Goal: Task Accomplishment & Management: Use online tool/utility

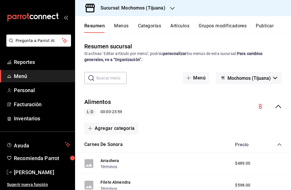
click at [166, 15] on div "Sucursal: Mochomos (Tijuana)" at bounding box center [128, 8] width 97 height 16
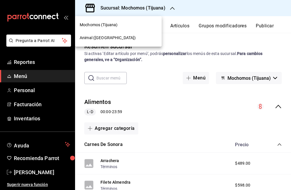
click at [166, 15] on div at bounding box center [145, 95] width 291 height 190
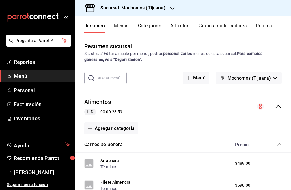
drag, startPoint x: 152, startPoint y: 97, endPoint x: 159, endPoint y: 97, distance: 7.3
click at [159, 97] on div "Alimentos L-D 00:00 - 23:59" at bounding box center [183, 106] width 216 height 27
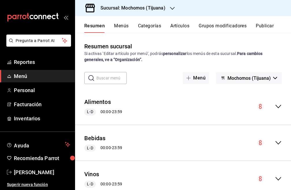
drag, startPoint x: 159, startPoint y: 97, endPoint x: 162, endPoint y: 99, distance: 3.2
click at [162, 99] on div "Alimentos L-D 00:00 - 23:59" at bounding box center [183, 106] width 216 height 27
click at [165, 101] on div "Alimentos L-D 00:00 - 23:59" at bounding box center [183, 106] width 216 height 27
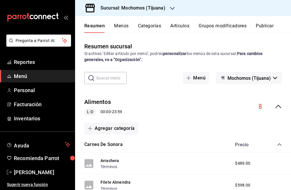
click at [167, 101] on div "Alimentos L-D 00:00 - 23:59" at bounding box center [183, 106] width 216 height 27
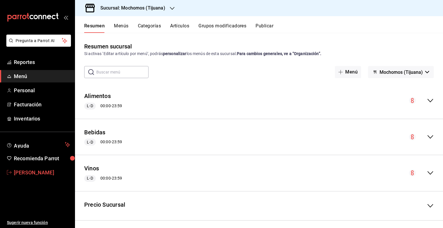
click at [29, 169] on span "[PERSON_NAME]" at bounding box center [42, 173] width 56 height 8
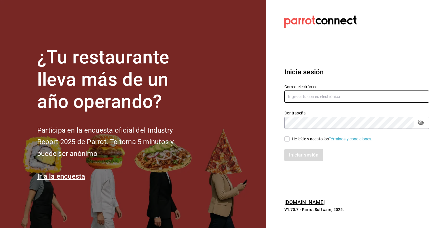
type input "[PERSON_NAME][EMAIL_ADDRESS][PERSON_NAME][DOMAIN_NAME]"
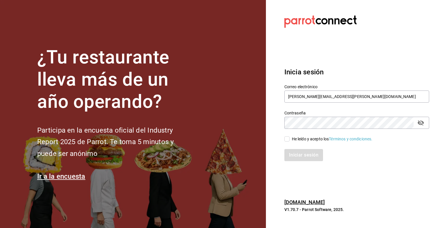
click at [286, 138] on input "He leído y acepto los Términos y condiciones." at bounding box center [286, 138] width 5 height 5
checkbox input "true"
click at [286, 155] on button "Iniciar sesión" at bounding box center [303, 155] width 39 height 12
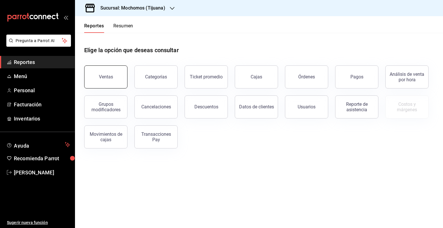
click at [113, 80] on button "Ventas" at bounding box center [105, 76] width 43 height 23
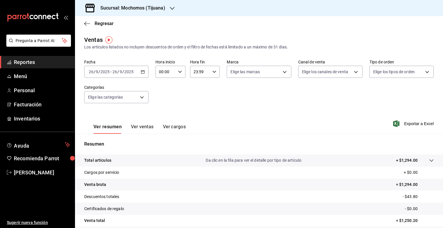
click at [142, 72] on icon "button" at bounding box center [143, 72] width 4 height 4
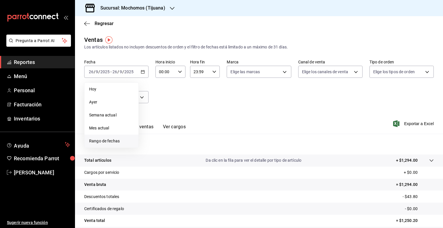
click at [101, 140] on span "Rango de fechas" at bounding box center [111, 141] width 45 height 6
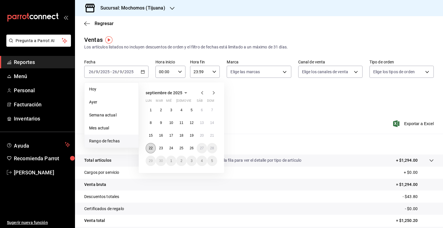
click at [150, 149] on abbr "22" at bounding box center [151, 148] width 4 height 4
click at [193, 148] on abbr "26" at bounding box center [192, 148] width 4 height 4
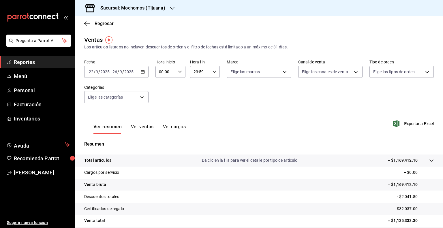
click at [179, 72] on \(Stroke\) "button" at bounding box center [179, 72] width 3 height 2
click at [161, 105] on span "05" at bounding box center [161, 105] width 5 height 5
type input "05:00"
click at [176, 87] on span "00" at bounding box center [176, 86] width 5 height 5
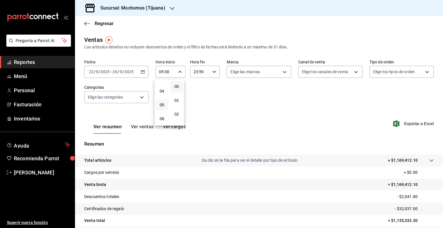
click at [211, 72] on div at bounding box center [221, 114] width 443 height 228
click at [212, 72] on icon "button" at bounding box center [214, 72] width 4 height 4
click at [195, 119] on span "05" at bounding box center [195, 117] width 5 height 5
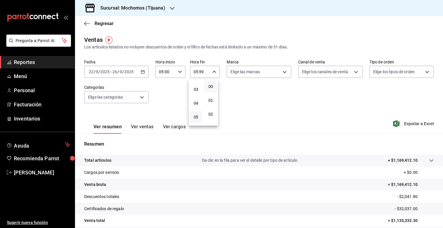
click at [211, 83] on button "00" at bounding box center [210, 87] width 12 height 12
type input "05:00"
click at [254, 100] on div at bounding box center [221, 114] width 443 height 228
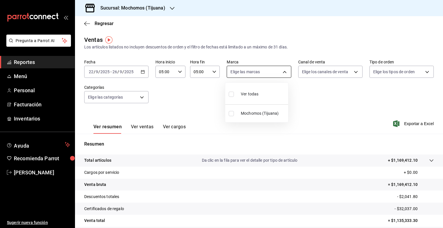
click at [282, 72] on body "Pregunta a Parrot AI Reportes Menú Personal Facturación Inventarios Ayuda Recom…" at bounding box center [221, 114] width 443 height 228
click at [231, 93] on input "checkbox" at bounding box center [231, 94] width 5 height 5
checkbox input "true"
type input "c300ab0f-4e96-434a-ab79-9fec8b673c9f"
checkbox input "true"
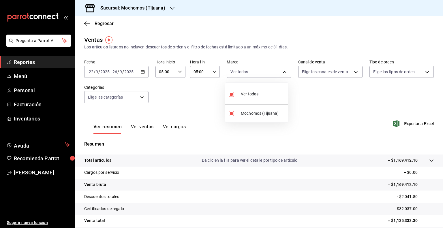
click at [338, 93] on div at bounding box center [221, 114] width 443 height 228
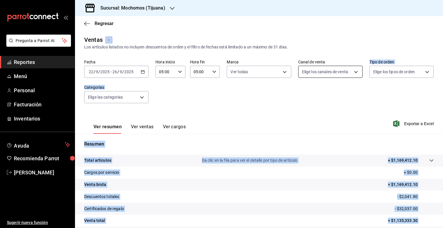
drag, startPoint x: 338, startPoint y: 93, endPoint x: 353, endPoint y: 71, distance: 26.7
click at [353, 71] on body "Pregunta a Parrot AI Reportes Menú Personal Facturación Inventarios Ayuda Recom…" at bounding box center [221, 114] width 443 height 228
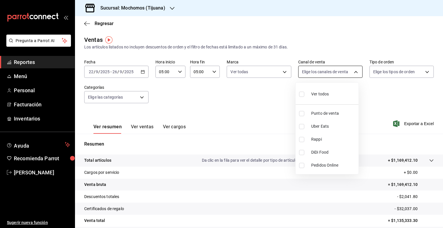
click at [353, 71] on div at bounding box center [221, 114] width 443 height 228
click at [353, 71] on body "Pregunta a Parrot AI Reportes Menú Personal Facturación Inventarios Ayuda Recom…" at bounding box center [221, 114] width 443 height 228
click at [303, 92] on input "checkbox" at bounding box center [301, 94] width 5 height 5
checkbox input "true"
type input "PARROT,UBER_EATS,RAPPI,DIDI_FOOD,ONLINE"
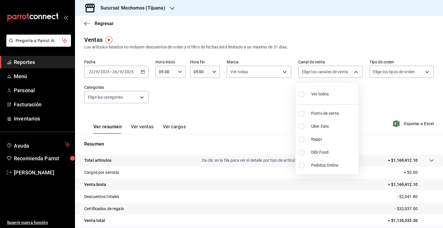
checkbox input "true"
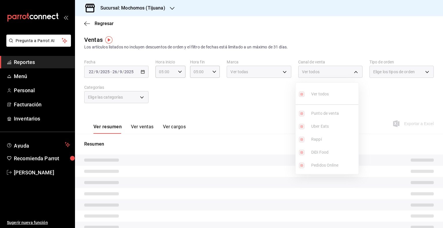
click at [379, 88] on div at bounding box center [221, 114] width 443 height 228
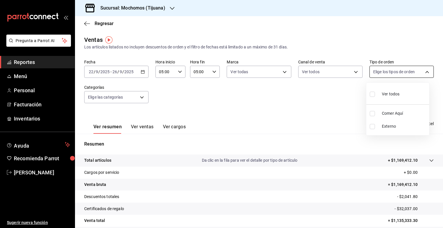
click at [424, 70] on body "Pregunta a Parrot AI Reportes Menú Personal Facturación Inventarios Ayuda Recom…" at bounding box center [221, 114] width 443 height 228
click at [372, 94] on input "checkbox" at bounding box center [372, 94] width 5 height 5
checkbox input "true"
type input "59fdec9d-7e45-44f1-b527-5416629fe4e9,EXTERNAL"
checkbox input "true"
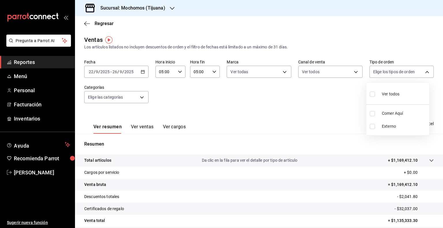
checkbox input "true"
click at [303, 114] on div at bounding box center [221, 114] width 443 height 228
click at [411, 124] on span "Exportar a Excel" at bounding box center [414, 123] width 40 height 7
